Goal: Transaction & Acquisition: Purchase product/service

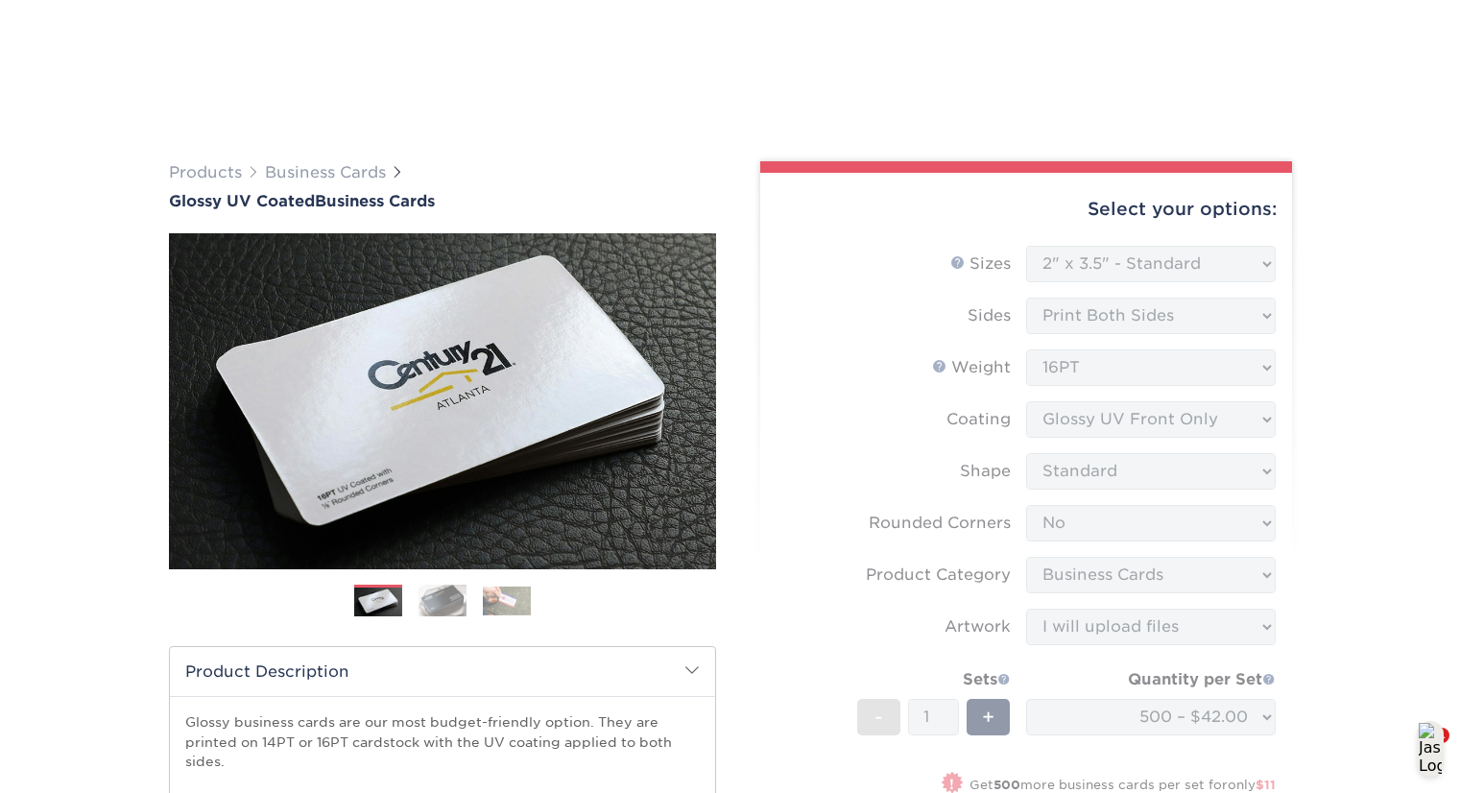
select select "2.00x3.50"
select select "0"
select select "3b5148f1-0588-4f88-a218-97bcfdce65c1"
select select "upload"
select select "500 – $42.00"
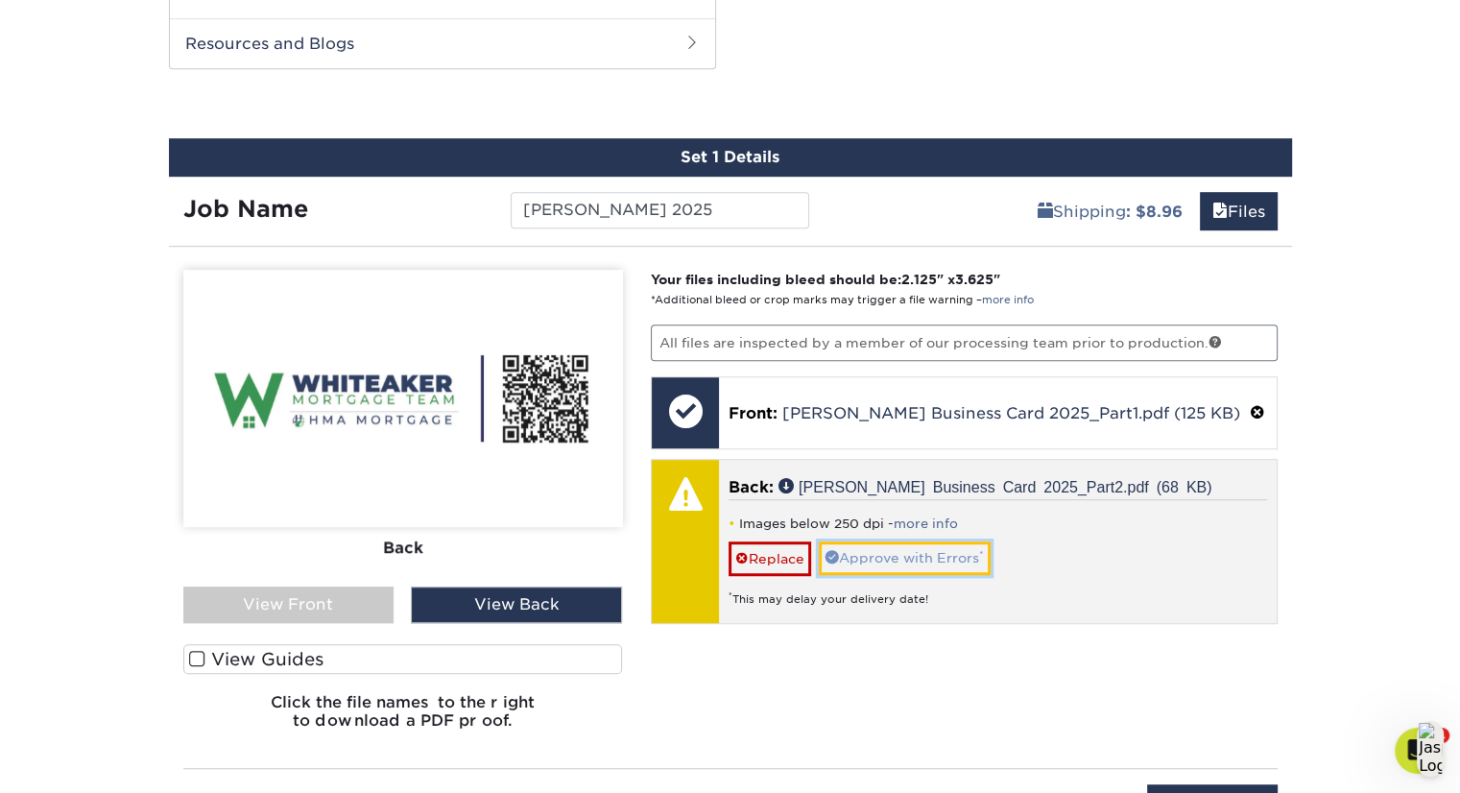
click at [912, 546] on link "Approve with Errors *" at bounding box center [905, 557] width 172 height 33
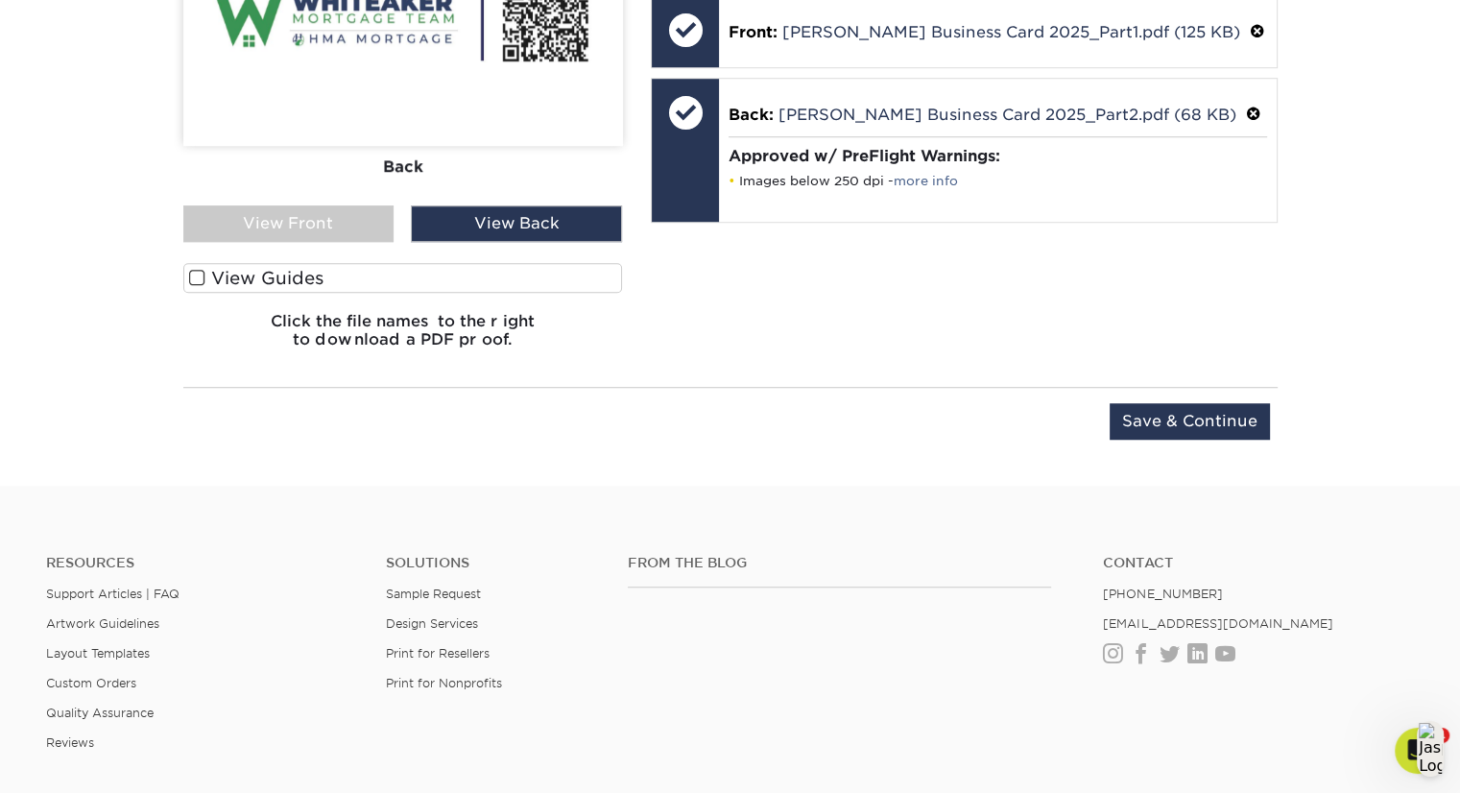
scroll to position [1388, 0]
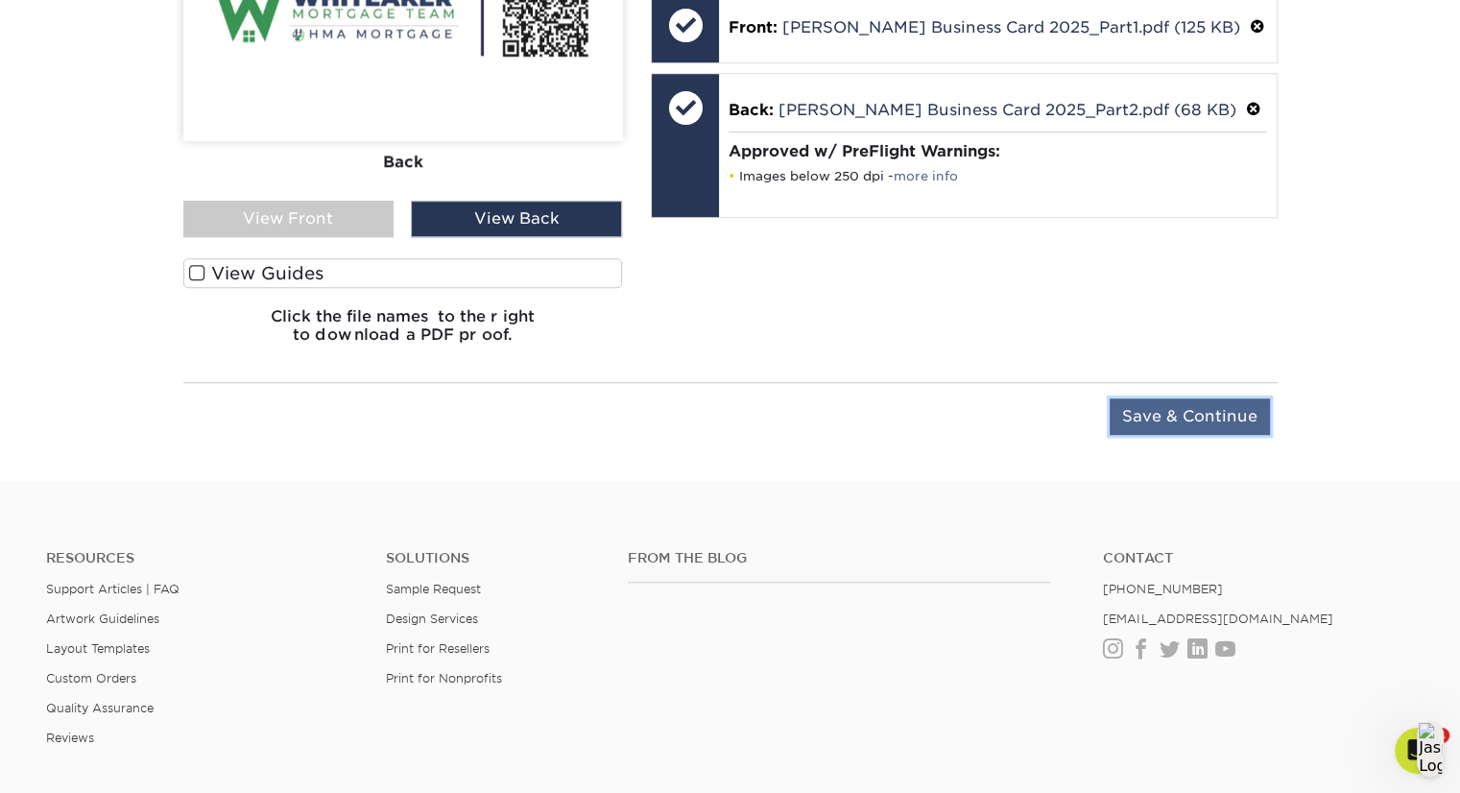
click at [1210, 416] on input "Save & Continue" at bounding box center [1190, 416] width 160 height 36
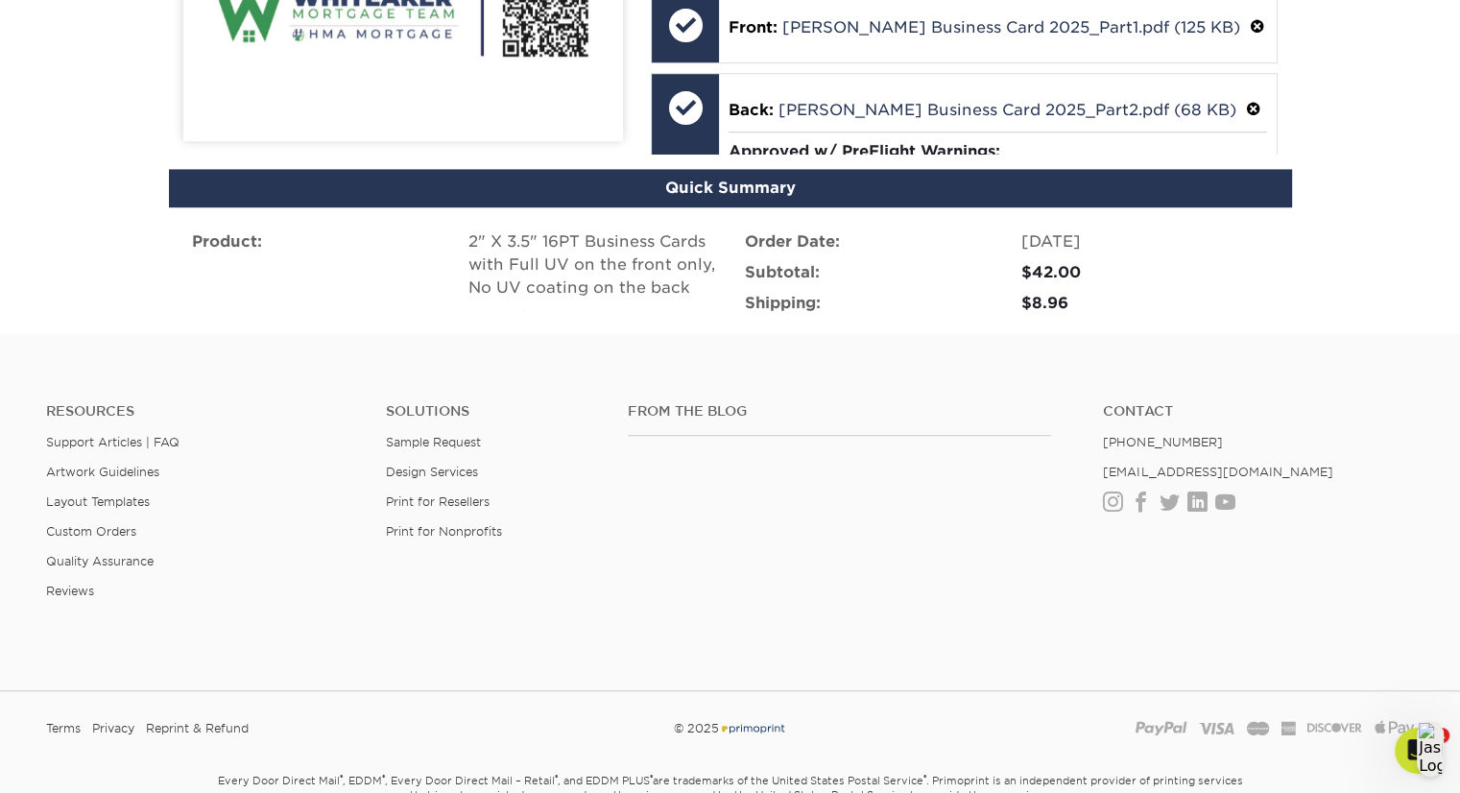
scroll to position [1367, 0]
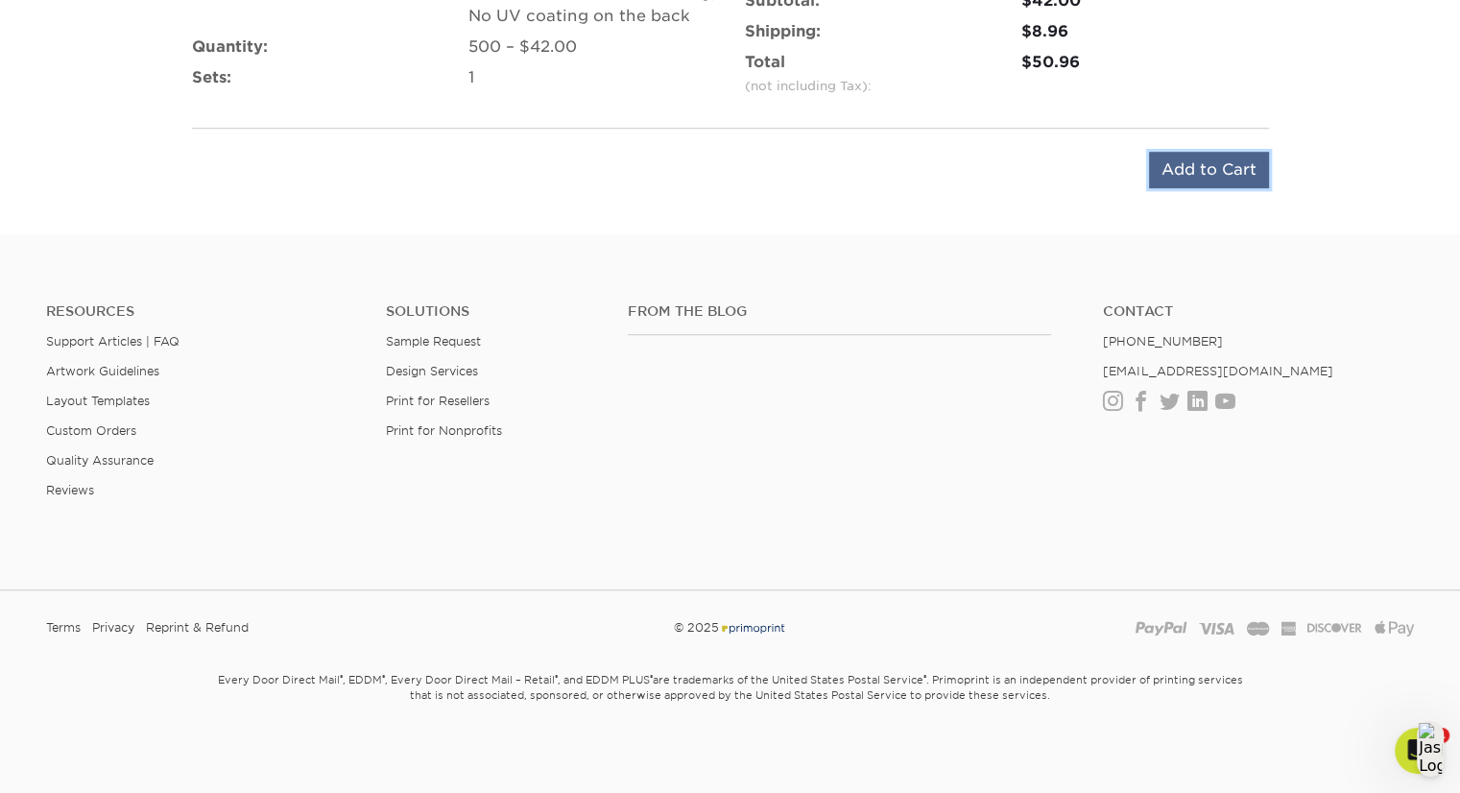
click at [1174, 171] on input "Add to Cart" at bounding box center [1209, 170] width 120 height 36
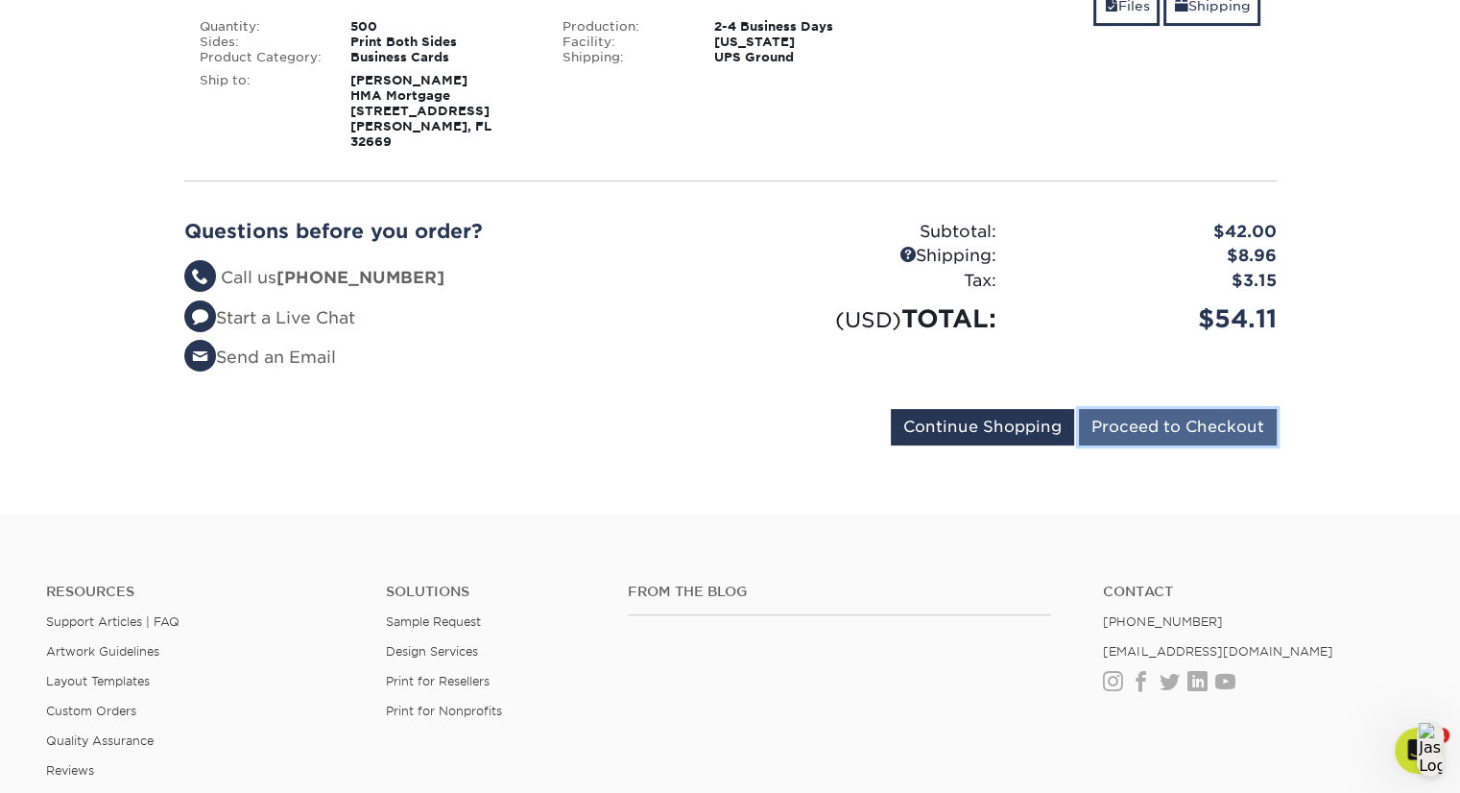
click at [1189, 415] on input "Proceed to Checkout" at bounding box center [1178, 427] width 198 height 36
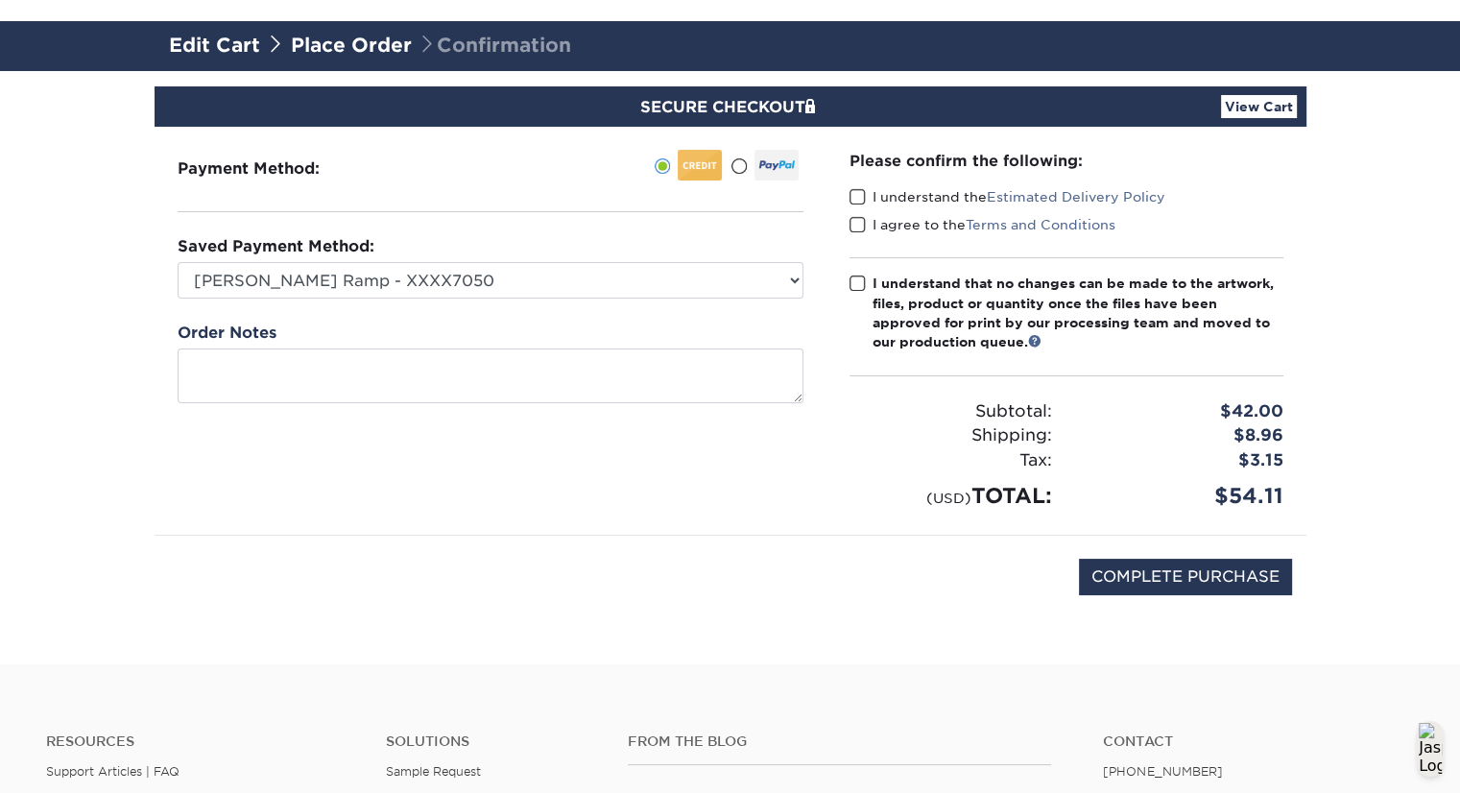
scroll to position [126, 0]
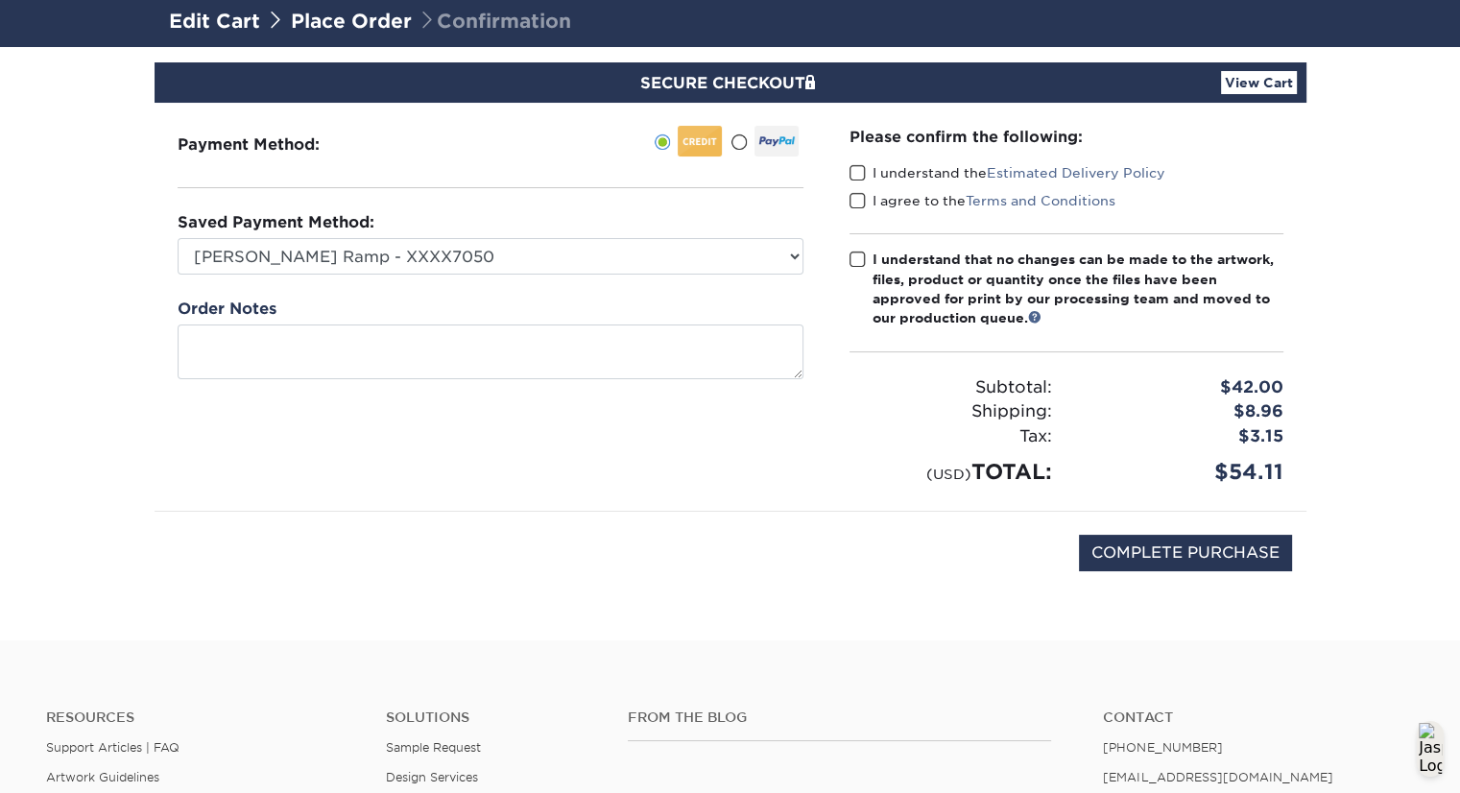
click at [858, 173] on span at bounding box center [858, 173] width 16 height 18
click at [0, 0] on input "I understand the Estimated Delivery Policy" at bounding box center [0, 0] width 0 height 0
click at [856, 202] on span at bounding box center [858, 201] width 16 height 18
click at [0, 0] on input "I agree to the Terms and Conditions" at bounding box center [0, 0] width 0 height 0
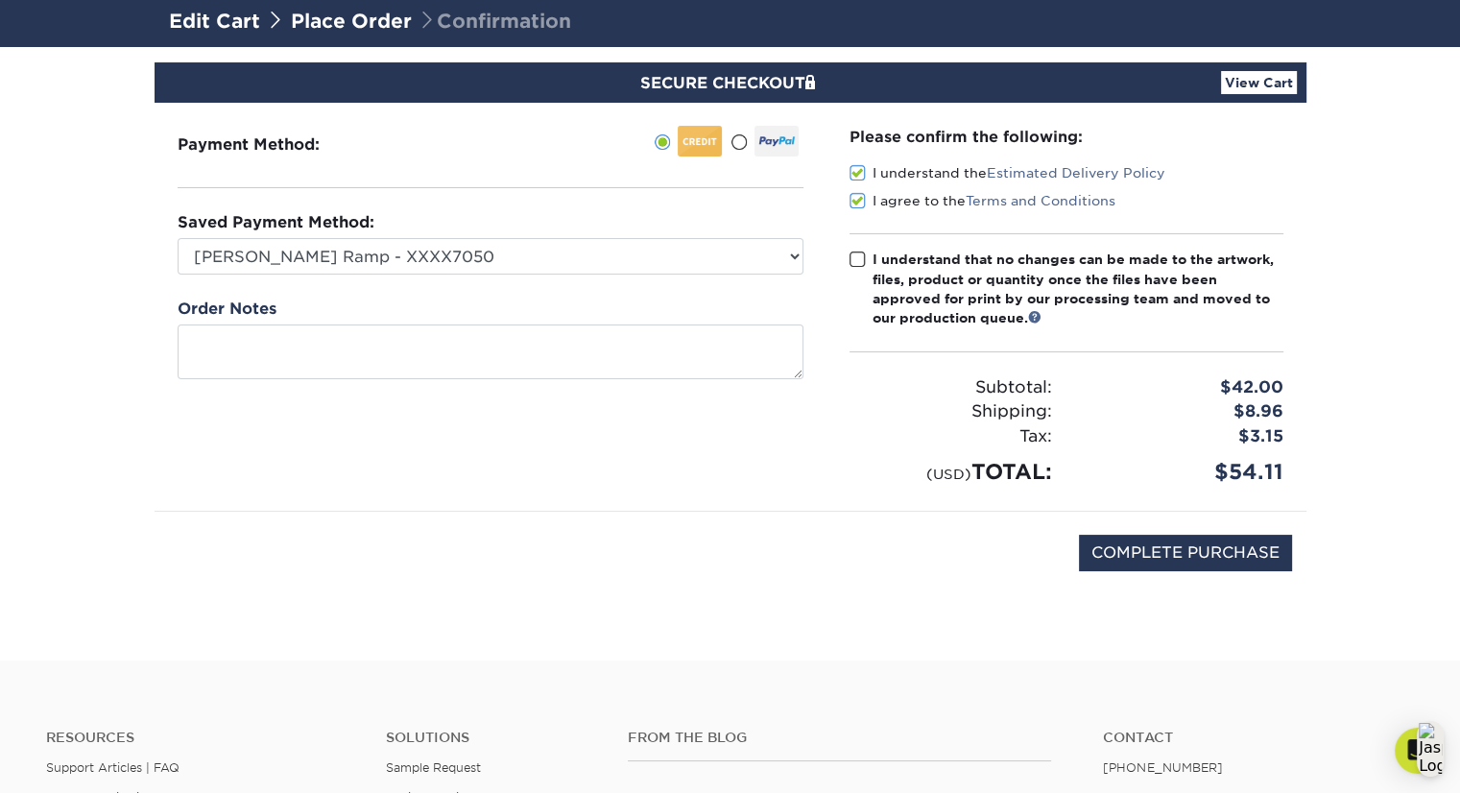
click at [856, 251] on span at bounding box center [858, 260] width 16 height 18
click at [0, 0] on input "I understand that no changes can be made to the artwork, files, product or quan…" at bounding box center [0, 0] width 0 height 0
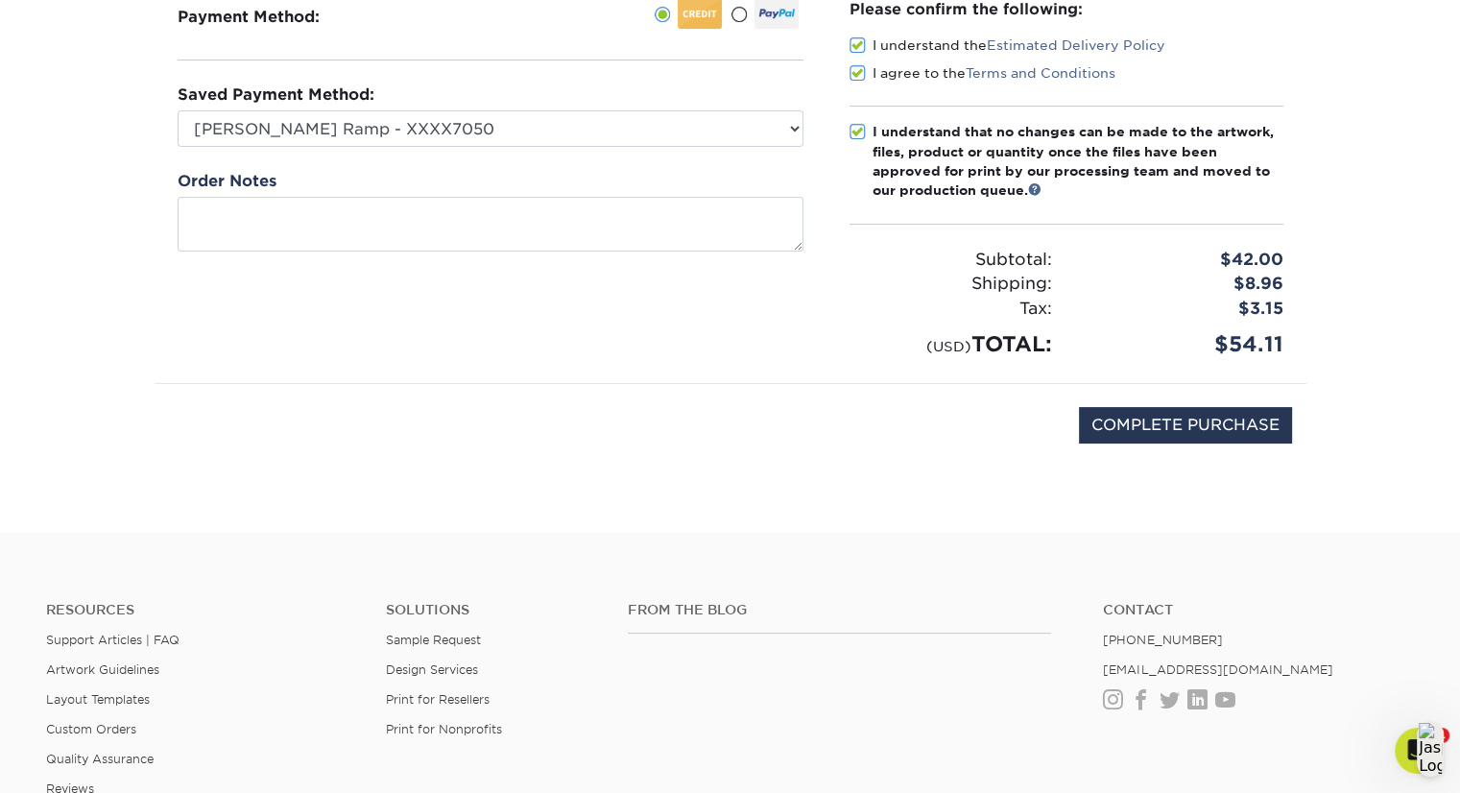
scroll to position [288, 0]
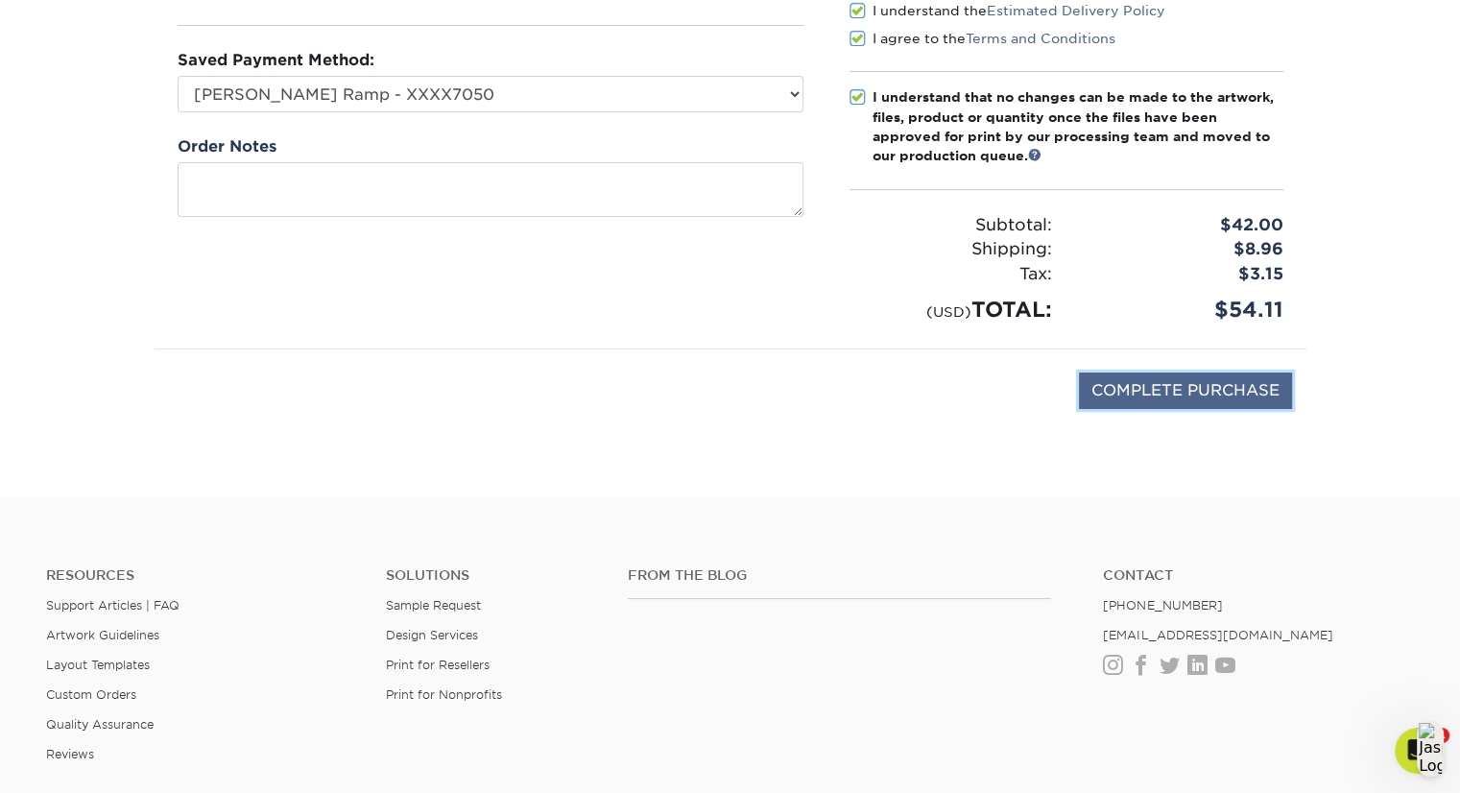
click at [1168, 392] on input "COMPLETE PURCHASE" at bounding box center [1185, 390] width 213 height 36
type input "PROCESSING, PLEASE WAIT..."
